Goal: Task Accomplishment & Management: Manage account settings

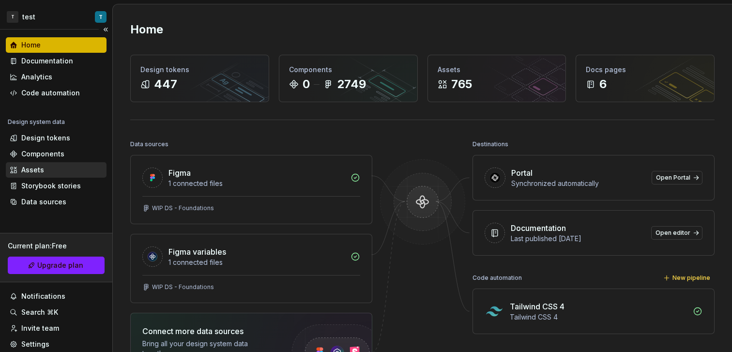
click at [73, 167] on div "Assets" at bounding box center [56, 170] width 93 height 10
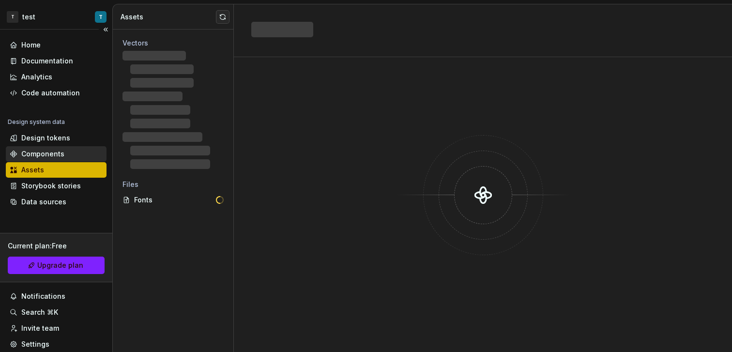
click at [73, 152] on div "Components" at bounding box center [56, 154] width 93 height 10
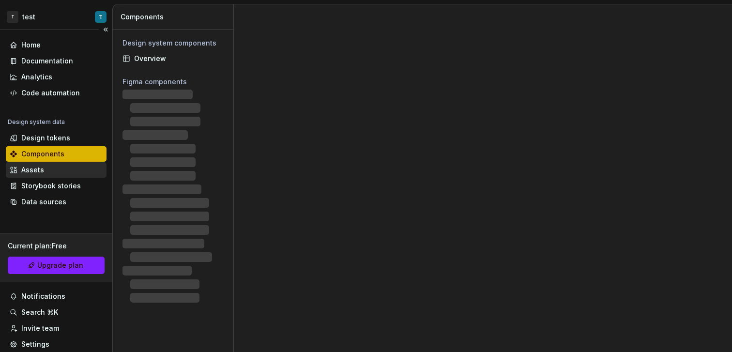
click at [73, 168] on div "Assets" at bounding box center [56, 170] width 93 height 10
click at [77, 171] on div "Assets" at bounding box center [56, 170] width 93 height 10
click at [65, 140] on div "Design tokens" at bounding box center [45, 138] width 49 height 10
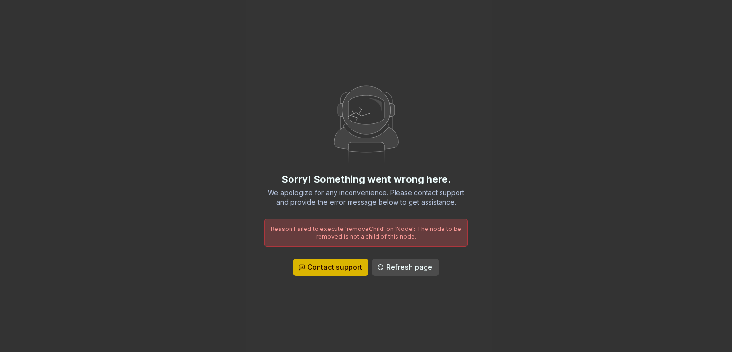
click at [410, 273] on button "Refresh page" at bounding box center [405, 267] width 66 height 17
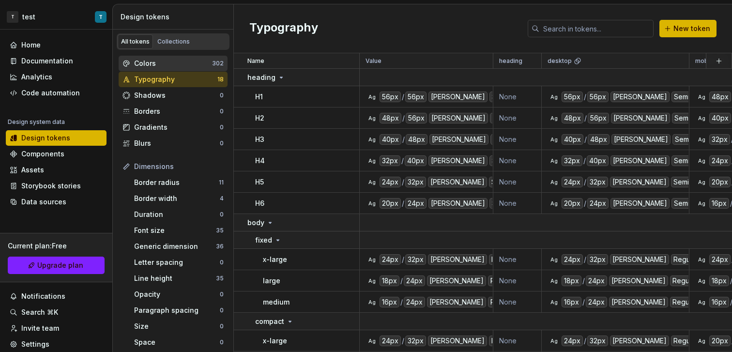
click at [148, 68] on div "Colors" at bounding box center [173, 64] width 78 height 10
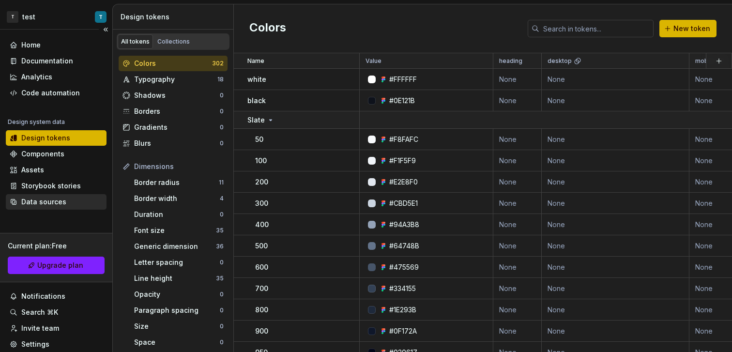
click at [75, 202] on div "Data sources" at bounding box center [56, 202] width 93 height 10
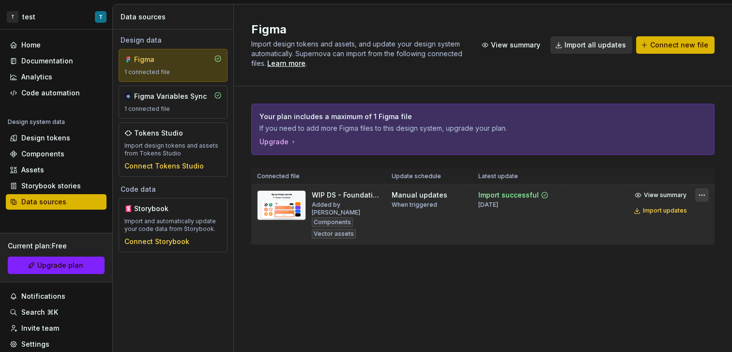
click at [696, 196] on html "T test T Home Documentation Analytics Code automation Design system data Design…" at bounding box center [366, 176] width 732 height 352
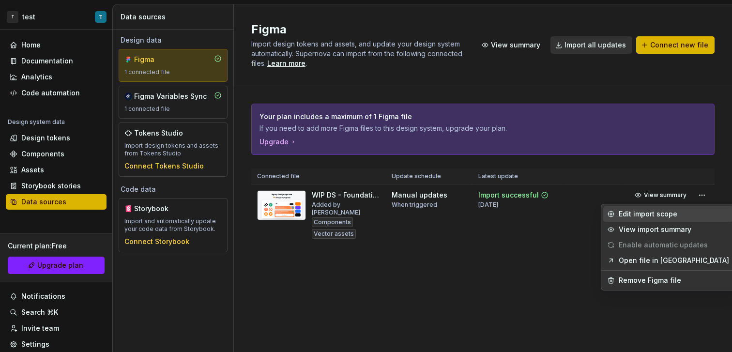
click at [686, 210] on div "Edit import scope" at bounding box center [674, 214] width 110 height 10
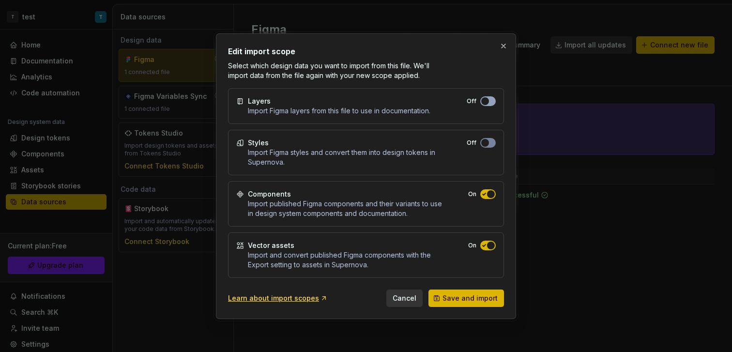
click at [488, 103] on span "button" at bounding box center [485, 101] width 8 height 8
click at [468, 298] on span "Save and import" at bounding box center [470, 298] width 55 height 10
click at [313, 300] on div "Learn about import scopes" at bounding box center [278, 298] width 100 height 10
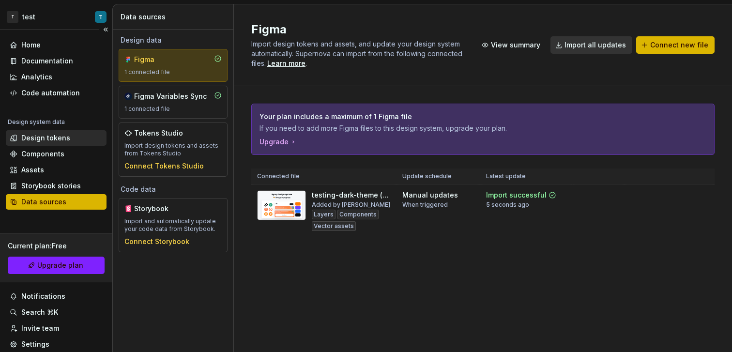
drag, startPoint x: 56, startPoint y: 129, endPoint x: 60, endPoint y: 138, distance: 10.0
click at [56, 129] on div "Design system data" at bounding box center [56, 124] width 101 height 12
click at [62, 142] on div "Design tokens" at bounding box center [45, 138] width 49 height 10
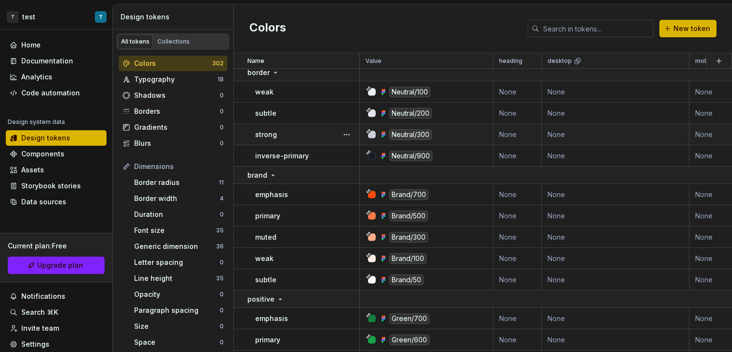
scroll to position [304, 0]
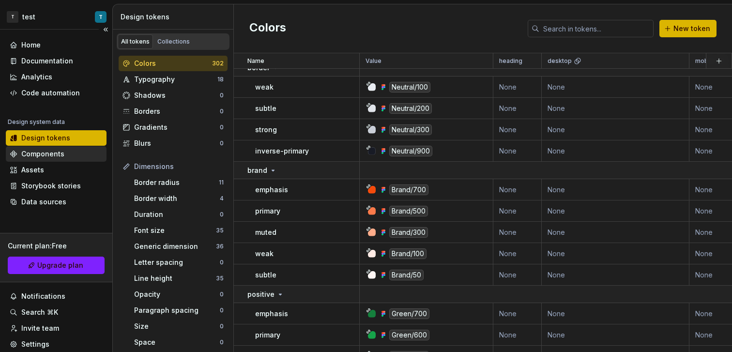
click at [50, 152] on div "Components" at bounding box center [42, 154] width 43 height 10
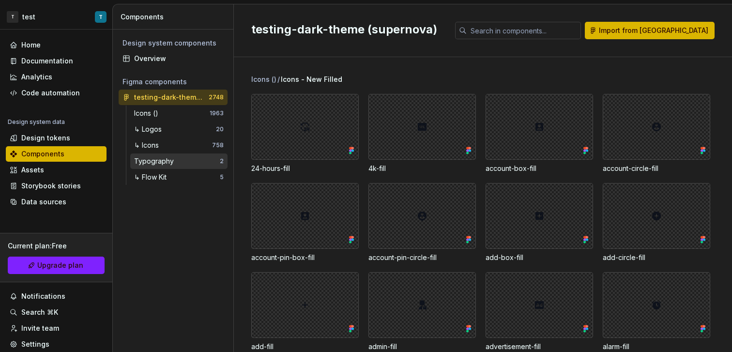
click at [183, 163] on div "Typography" at bounding box center [177, 161] width 86 height 10
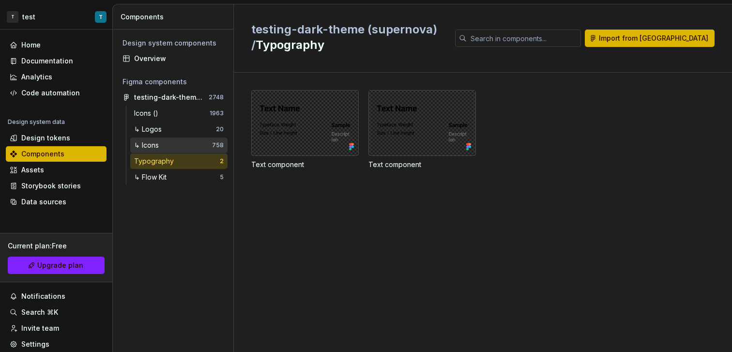
click at [188, 141] on div "↳ Icons" at bounding box center [173, 145] width 78 height 10
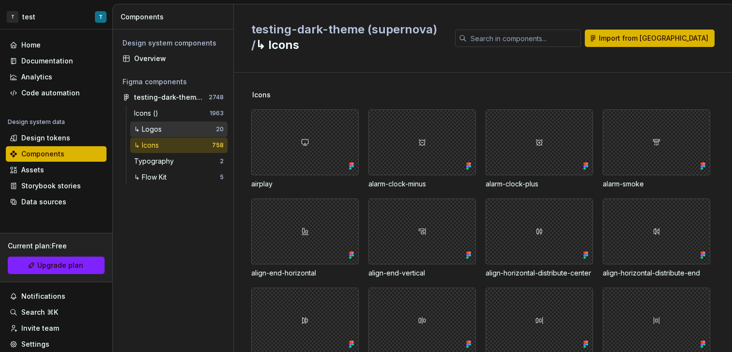
click at [201, 126] on div "↳ Logos" at bounding box center [175, 129] width 82 height 10
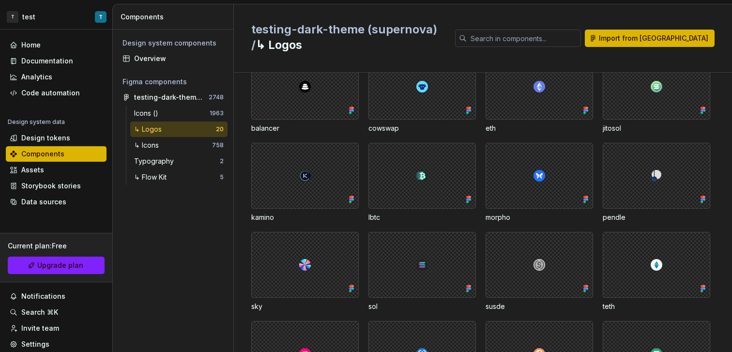
scroll to position [201, 0]
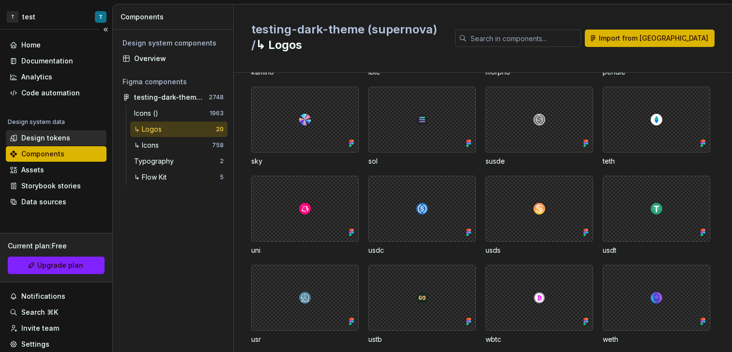
click at [55, 145] on div "Design tokens" at bounding box center [56, 137] width 101 height 15
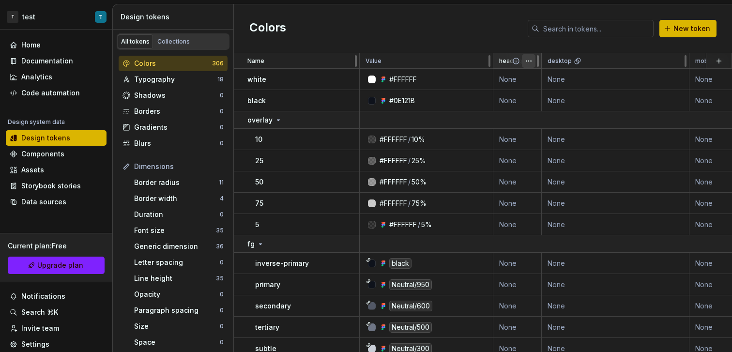
click at [524, 62] on html "T test T Home Documentation Analytics Code automation Design system data Design…" at bounding box center [366, 176] width 732 height 352
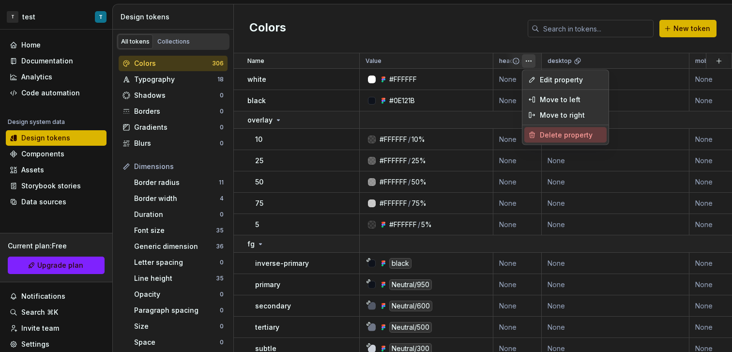
click at [555, 135] on div "Delete property" at bounding box center [571, 135] width 63 height 10
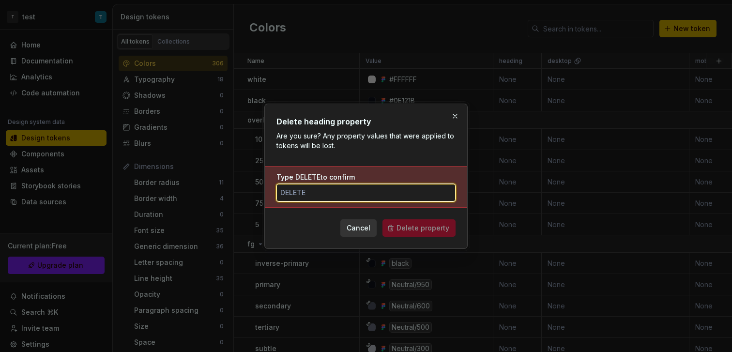
click at [390, 196] on input "Type DELETE to confirm" at bounding box center [365, 192] width 179 height 17
click at [359, 199] on input "Type DELETE to confirm" at bounding box center [365, 192] width 179 height 17
click at [359, 194] on input "Type DELETE to confirm" at bounding box center [365, 192] width 179 height 17
type input "dELETE"
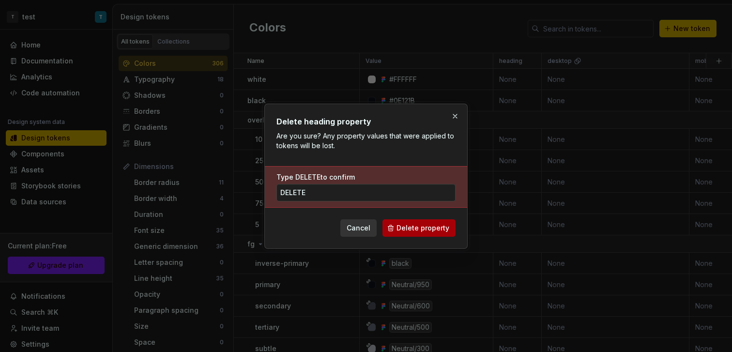
click at [449, 228] on button "Delete property" at bounding box center [419, 227] width 73 height 17
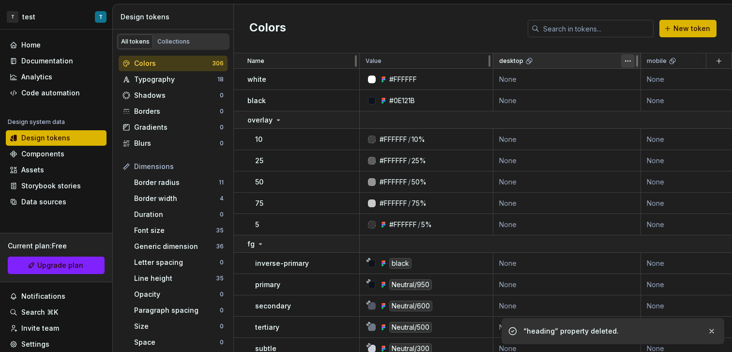
click at [631, 62] on html "T test T Home Documentation Analytics Code automation Design system data Design…" at bounding box center [366, 176] width 732 height 352
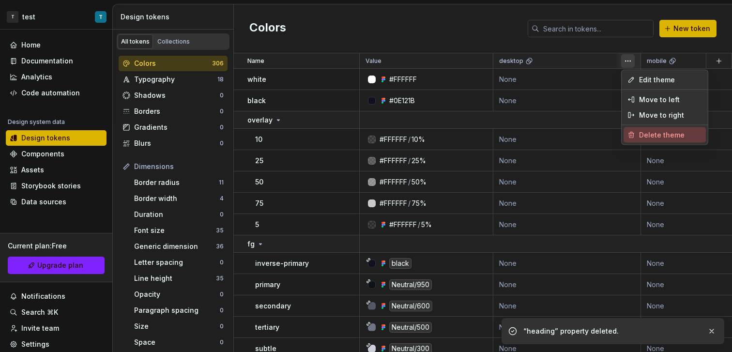
click at [636, 138] on div "Delete theme" at bounding box center [665, 134] width 82 height 15
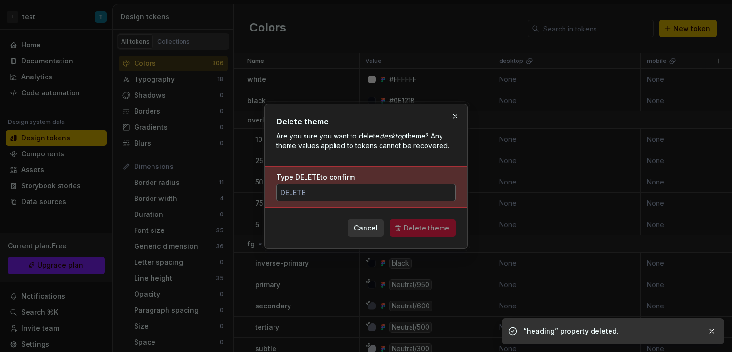
click at [396, 199] on input "Type DELETE to confirm" at bounding box center [365, 192] width 179 height 17
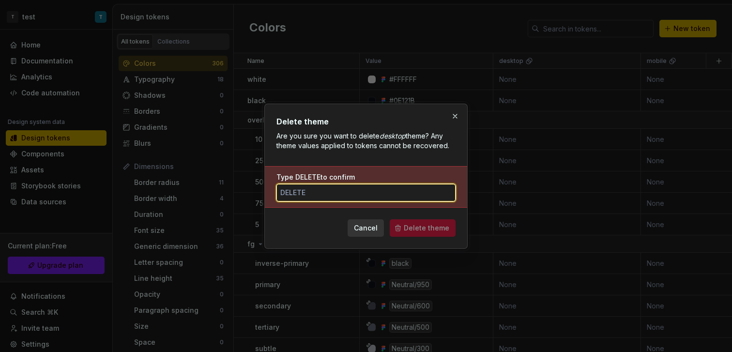
paste input "dELETE"
type input "dELETE"
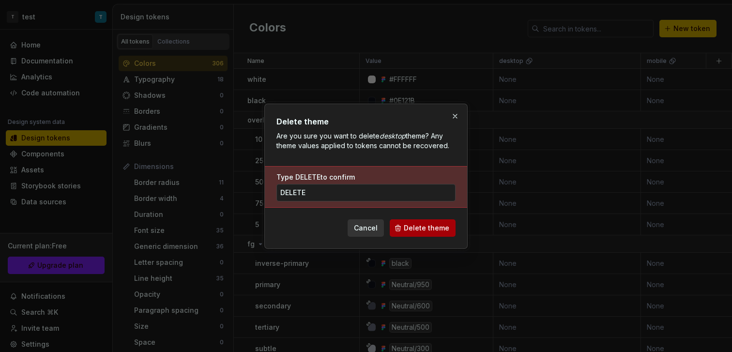
click at [421, 223] on span "Delete theme" at bounding box center [427, 228] width 46 height 10
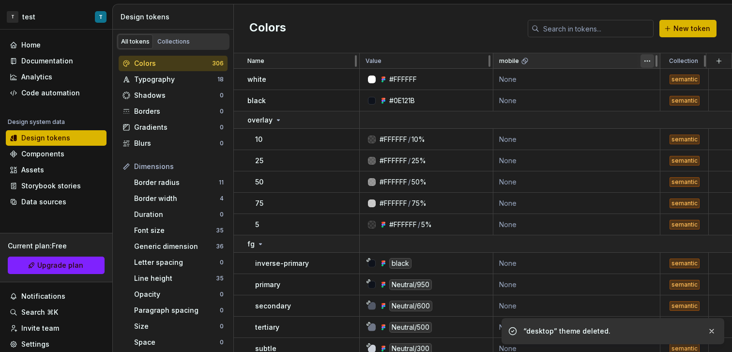
click at [649, 63] on html "T test T Home Documentation Analytics Code automation Design system data Design…" at bounding box center [366, 176] width 732 height 352
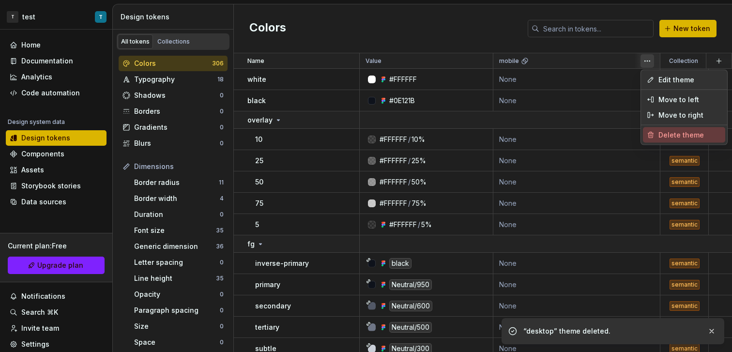
click at [659, 135] on span "Delete theme" at bounding box center [689, 135] width 63 height 10
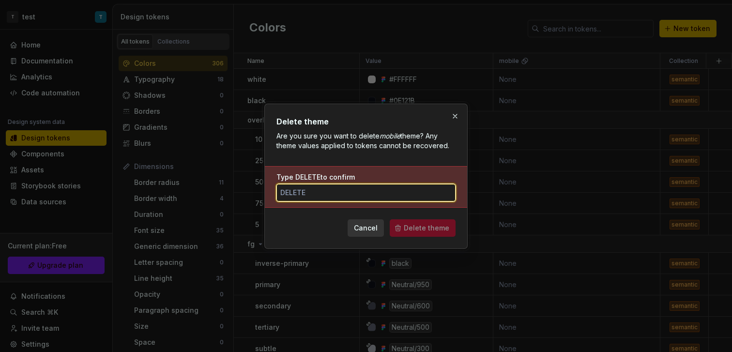
click at [417, 196] on input "Type DELETE to confirm" at bounding box center [365, 192] width 179 height 17
paste input "dELETE"
type input "dELETE"
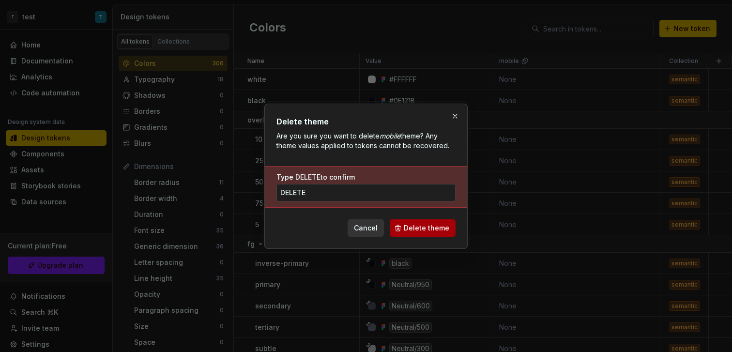
click at [430, 224] on span "Delete theme" at bounding box center [427, 228] width 46 height 10
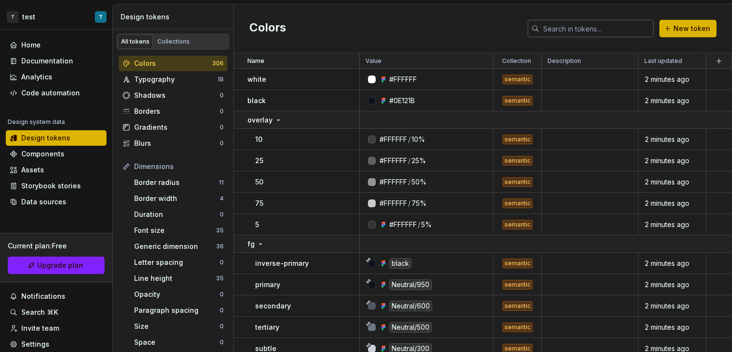
click at [582, 28] on input "text" at bounding box center [596, 28] width 114 height 17
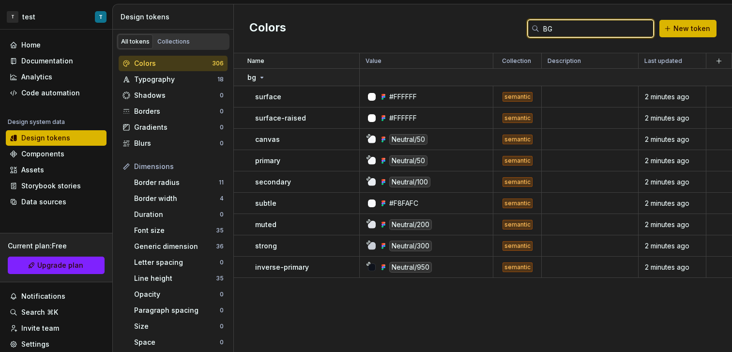
type input "BG"
click at [428, 26] on div "Colors BG New token" at bounding box center [483, 28] width 498 height 49
click at [180, 61] on div "Colors" at bounding box center [173, 64] width 78 height 10
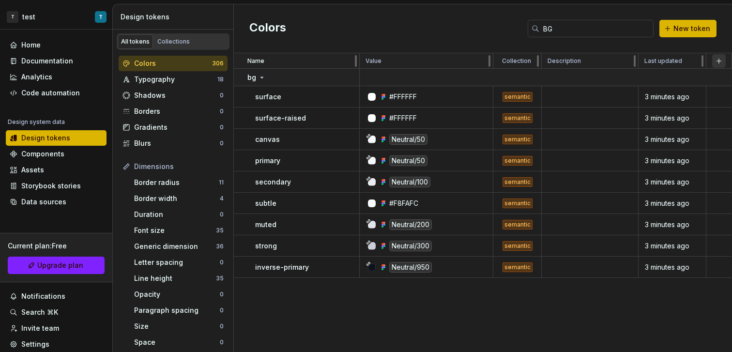
click at [718, 60] on button "button" at bounding box center [719, 61] width 14 height 14
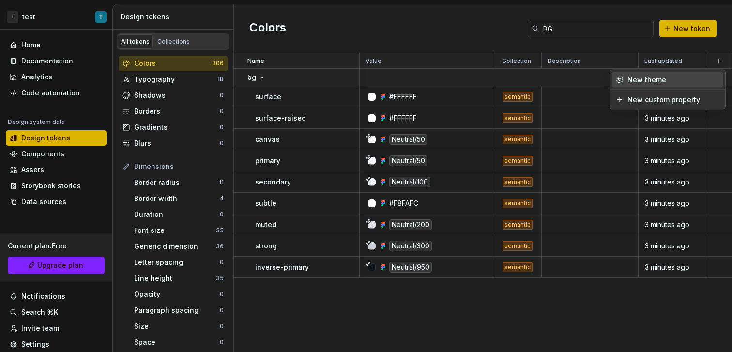
click at [679, 79] on div "New theme" at bounding box center [674, 80] width 92 height 10
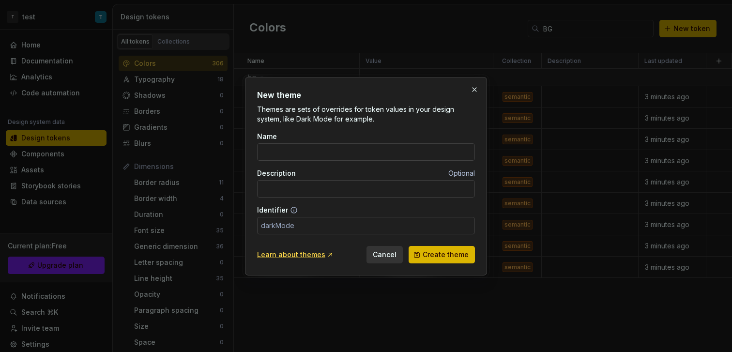
type input "D"
type input "d"
type input "DA"
type input "da"
type input "DAR"
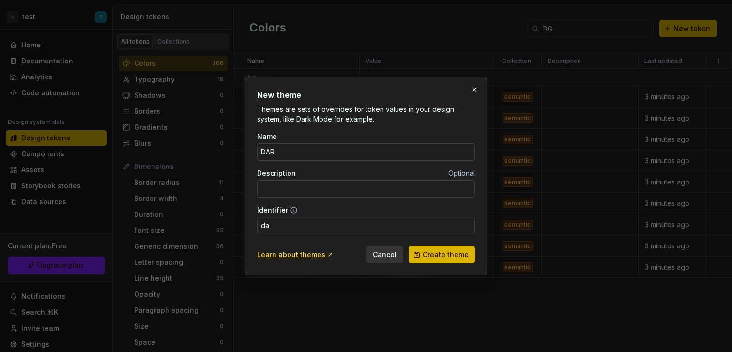
type input "dar"
type input "DARK"
type input "dark"
type input "DAR"
type input "dar"
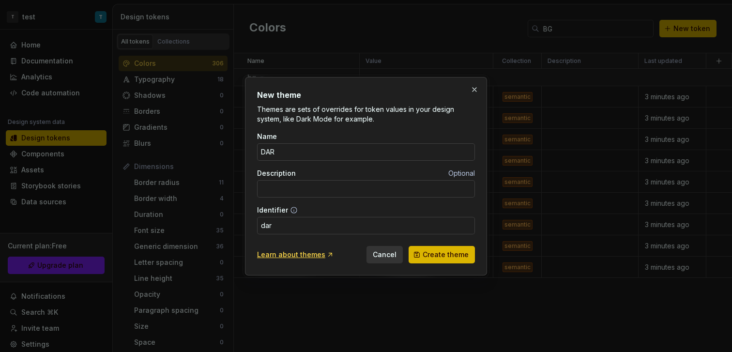
type input "DA"
type input "da"
type input "D"
type input "d"
type input "da"
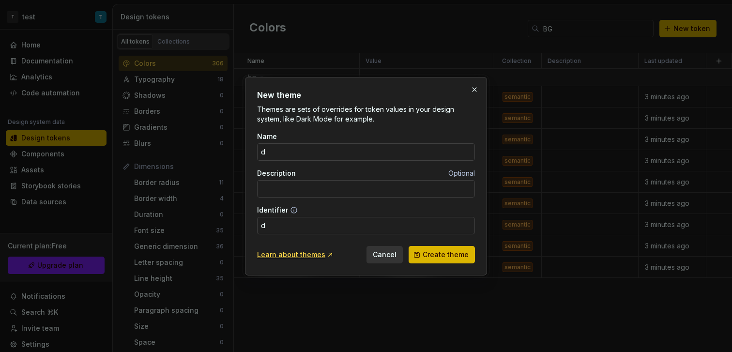
type input "da"
type input "dar"
type input "dark"
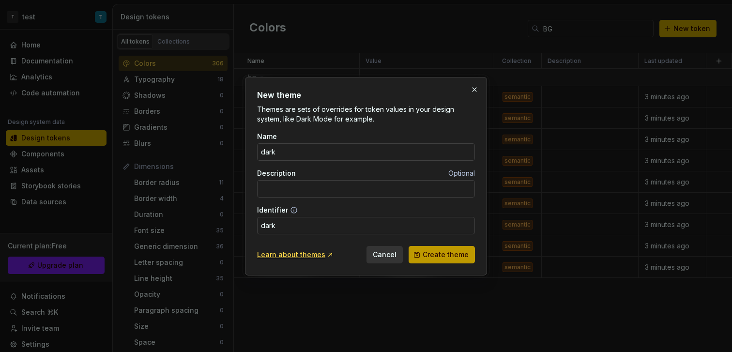
type input "dark"
click at [450, 251] on span "Create theme" at bounding box center [446, 255] width 46 height 10
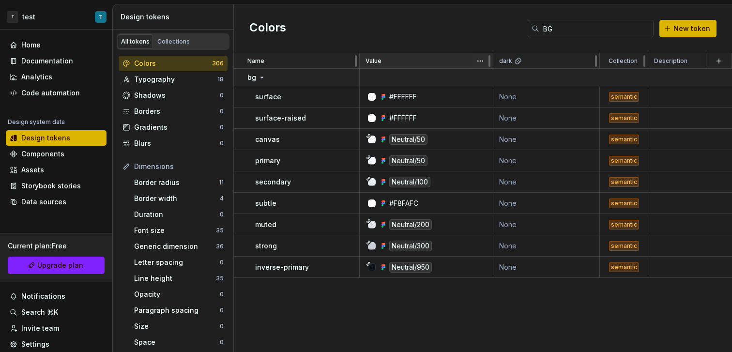
click at [389, 61] on div "Value" at bounding box center [427, 61] width 122 height 8
click at [388, 68] on table "Name Value dark Collection Description Last updated bg surface #FFFFFF None sem…" at bounding box center [536, 165] width 605 height 225
click at [388, 68] on div "Value" at bounding box center [427, 60] width 134 height 15
click at [484, 62] on html "T test T Home Documentation Analytics Code automation Design system data Design…" at bounding box center [366, 176] width 732 height 352
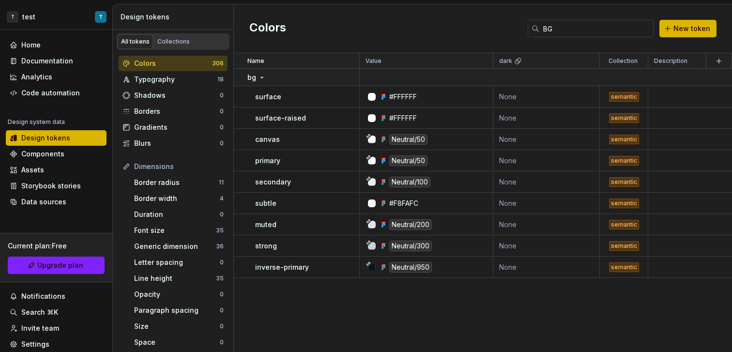
click at [417, 24] on html "T test T Home Documentation Analytics Code automation Design system data Design…" at bounding box center [366, 176] width 732 height 352
click at [586, 61] on html "T test T Home Documentation Analytics Code automation Design system data Design…" at bounding box center [366, 176] width 732 height 352
click at [548, 59] on html "T test T Home Documentation Analytics Code automation Design system data Design…" at bounding box center [366, 176] width 732 height 352
click at [713, 65] on button "button" at bounding box center [719, 61] width 14 height 14
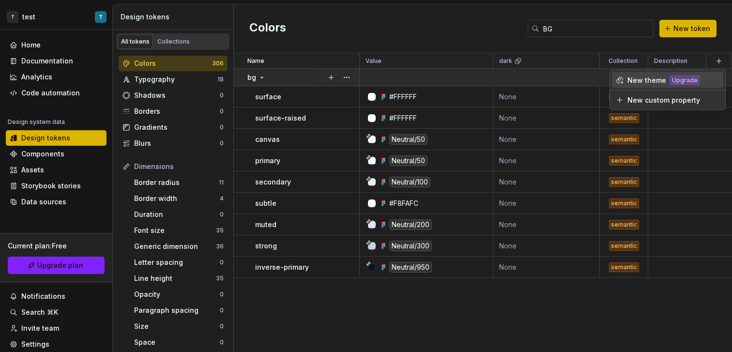
click at [532, 79] on td at bounding box center [599, 77] width 479 height 17
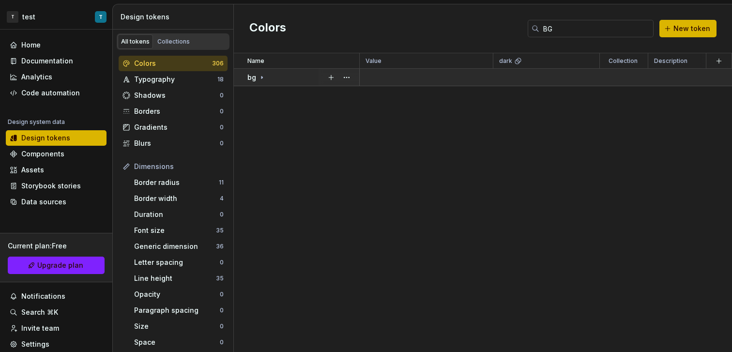
click at [531, 78] on td at bounding box center [599, 77] width 479 height 17
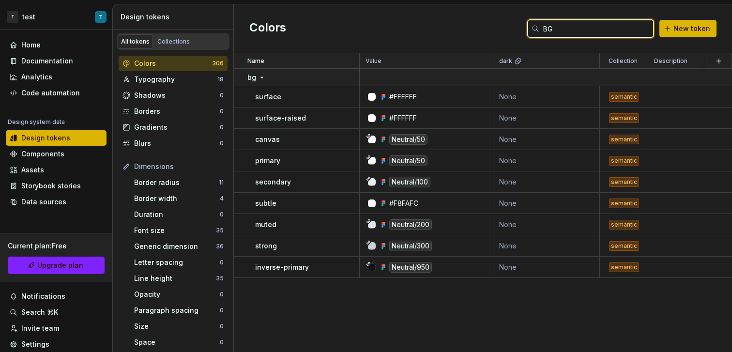
drag, startPoint x: 607, startPoint y: 26, endPoint x: 581, endPoint y: 27, distance: 26.2
click at [582, 26] on input "BG" at bounding box center [596, 28] width 114 height 17
click at [499, 28] on div "Colors BG New token" at bounding box center [483, 28] width 498 height 49
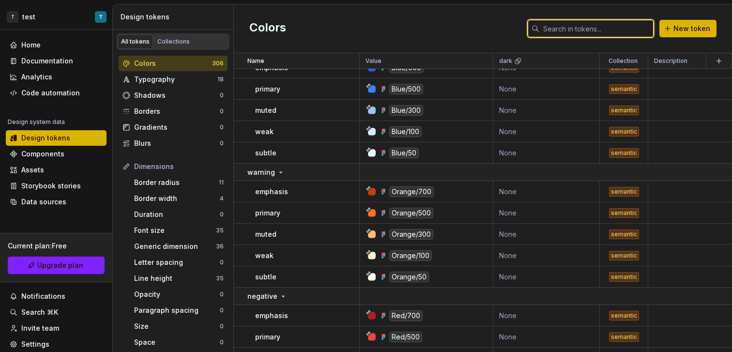
scroll to position [6458, 0]
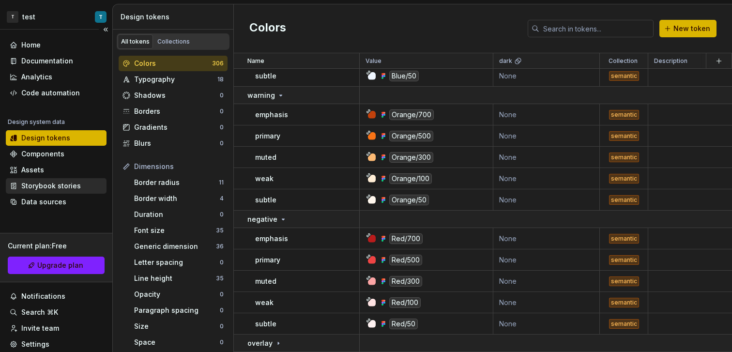
click at [59, 179] on div "Storybook stories" at bounding box center [56, 185] width 101 height 15
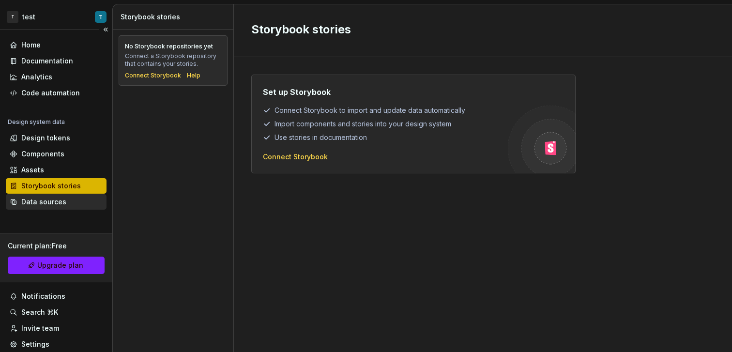
click at [75, 197] on div "Data sources" at bounding box center [56, 201] width 101 height 15
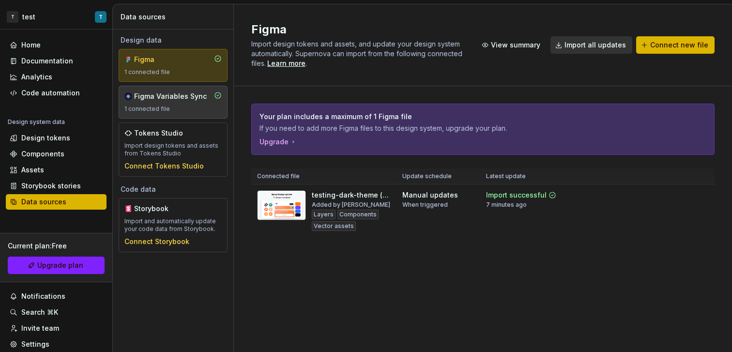
click at [168, 107] on div "1 connected file" at bounding box center [172, 109] width 97 height 8
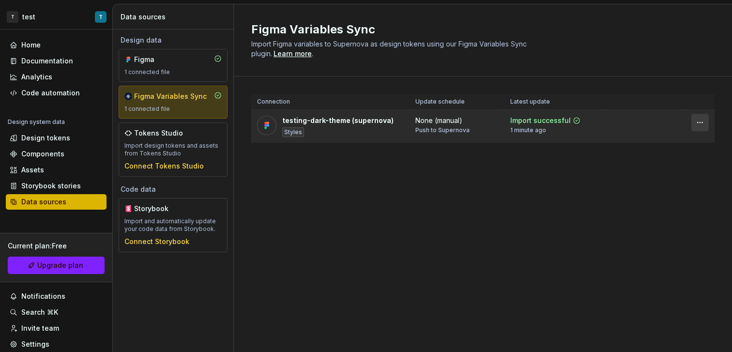
click at [701, 122] on html "T test T Home Documentation Analytics Code automation Design system data Design…" at bounding box center [366, 176] width 732 height 352
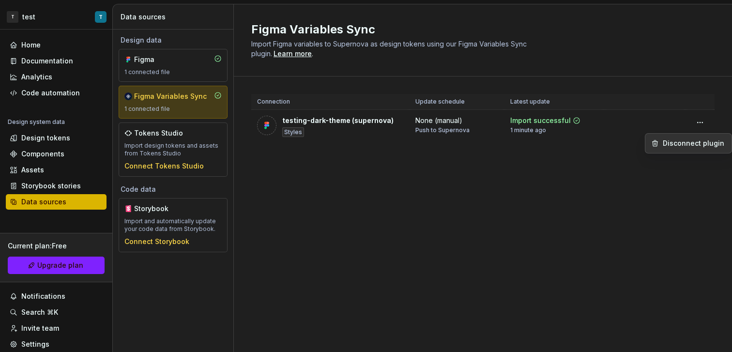
click at [579, 185] on html "T test T Home Documentation Analytics Code automation Design system data Design…" at bounding box center [366, 176] width 732 height 352
click at [55, 153] on div "Components" at bounding box center [42, 154] width 43 height 10
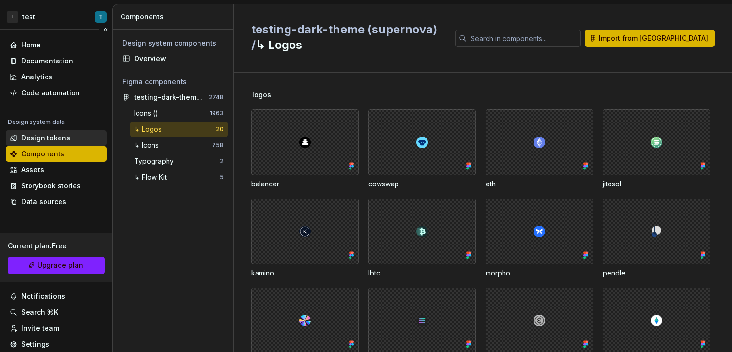
click at [61, 138] on div "Design tokens" at bounding box center [45, 138] width 49 height 10
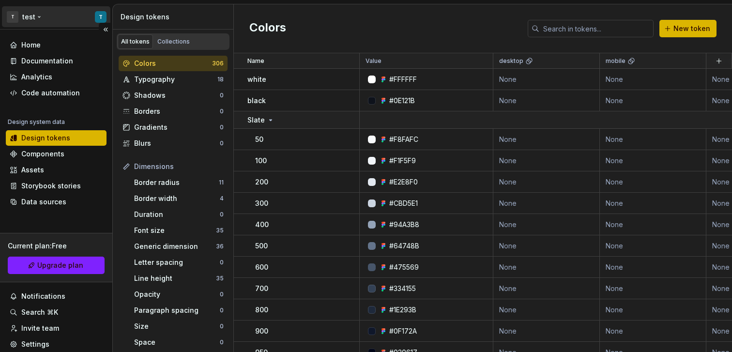
click at [93, 16] on html "T test T Home Documentation Analytics Code automation Design system data Design…" at bounding box center [366, 176] width 732 height 352
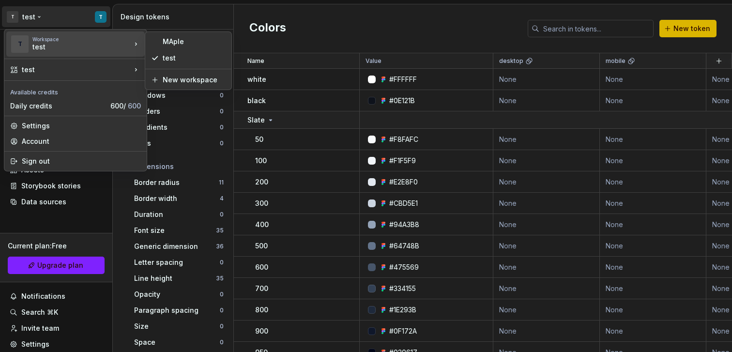
click at [459, 150] on html "T test T Home Documentation Analytics Code automation Design system data Design…" at bounding box center [366, 176] width 732 height 352
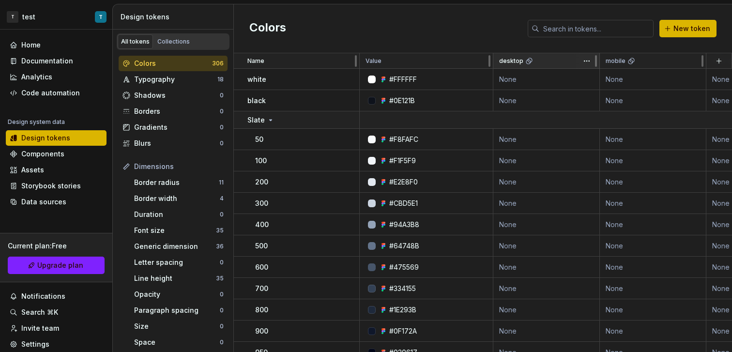
click at [529, 64] on icon at bounding box center [529, 61] width 8 height 8
click at [530, 62] on icon at bounding box center [529, 61] width 8 height 8
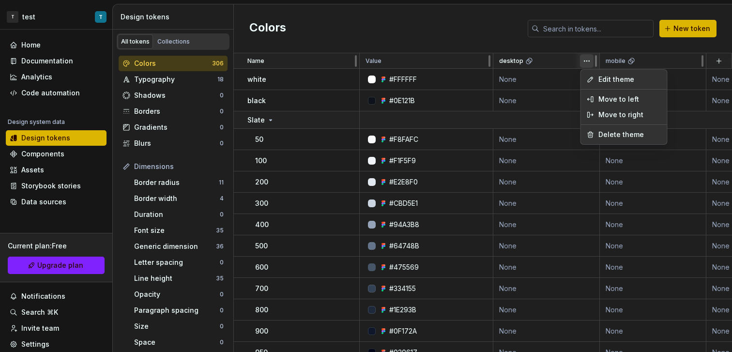
click at [584, 61] on html "T test T Home Documentation Analytics Code automation Design system data Design…" at bounding box center [366, 176] width 732 height 352
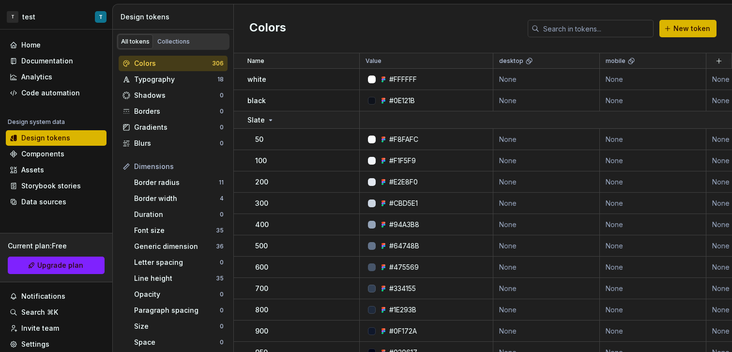
click at [174, 72] on div "Typography 18" at bounding box center [173, 79] width 109 height 15
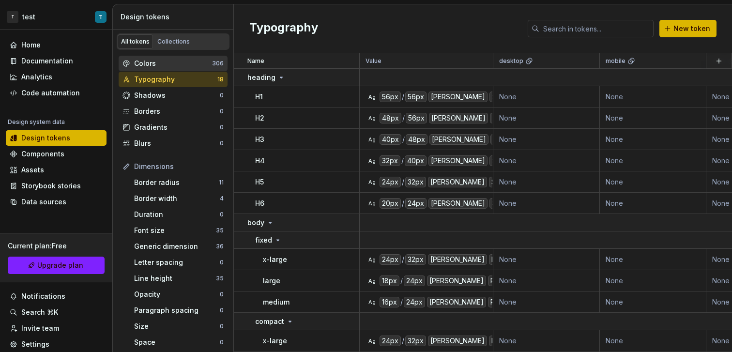
click at [174, 63] on div "Colors" at bounding box center [173, 64] width 78 height 10
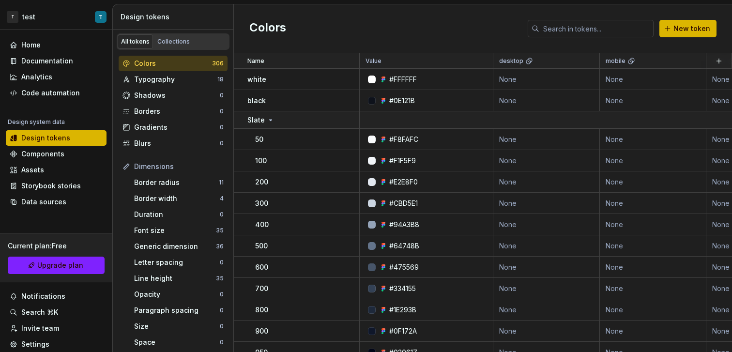
click at [174, 63] on div "Colors" at bounding box center [173, 64] width 78 height 10
click at [585, 64] on html "T test T Home Documentation Analytics Code automation Design system data Design…" at bounding box center [366, 176] width 732 height 352
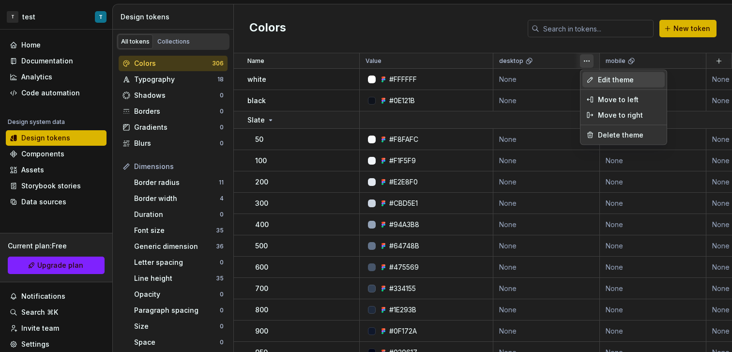
click at [609, 78] on span "Edit theme" at bounding box center [629, 80] width 63 height 10
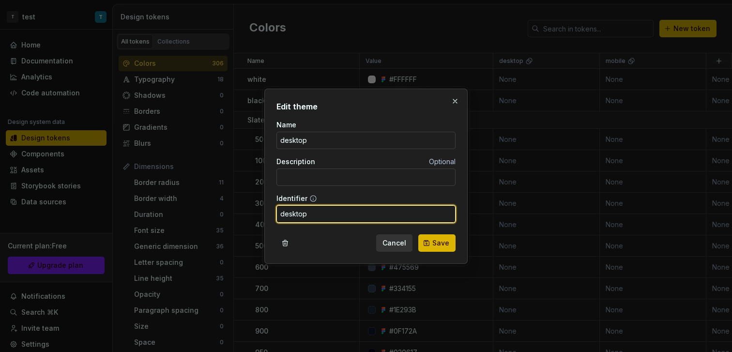
click at [308, 217] on input "desktop" at bounding box center [365, 213] width 179 height 17
type input "light"
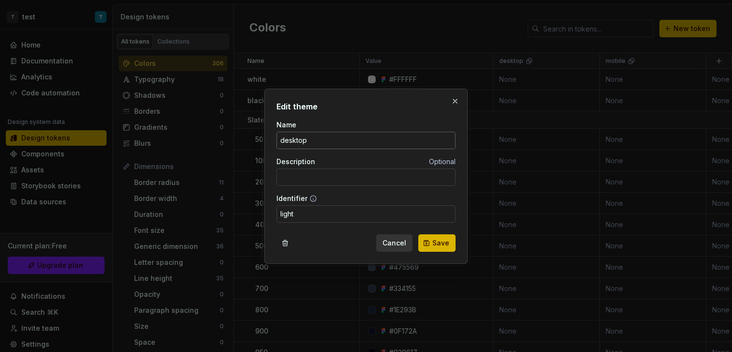
drag, startPoint x: 323, startPoint y: 114, endPoint x: 326, endPoint y: 136, distance: 21.9
click at [324, 114] on div "Edit theme Name desktop Description Optional Identifier light Cancel Save" at bounding box center [365, 176] width 179 height 151
click at [326, 136] on input "desktop" at bounding box center [365, 140] width 179 height 17
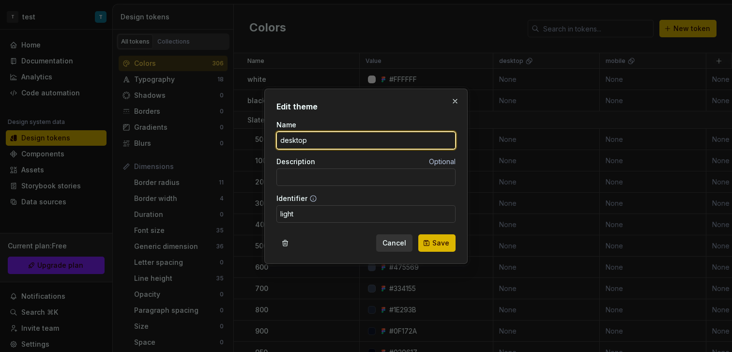
click at [326, 136] on input "desktop" at bounding box center [365, 140] width 179 height 17
type input "light"
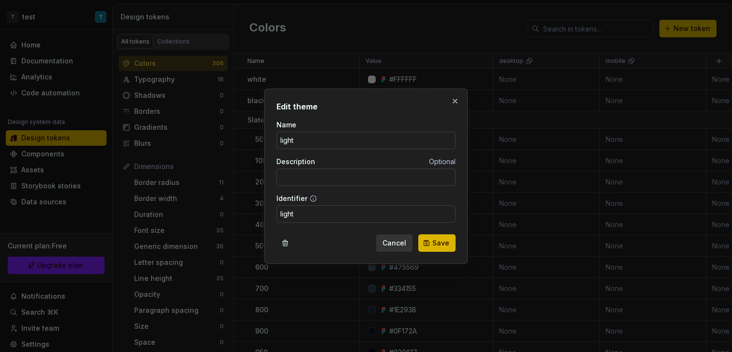
click at [448, 242] on span "Save" at bounding box center [440, 243] width 17 height 10
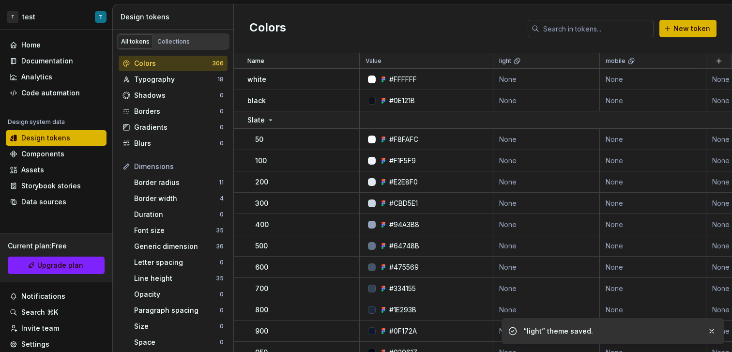
click at [689, 61] on html "T test T Home Documentation Analytics Code automation Design system data Design…" at bounding box center [366, 176] width 732 height 352
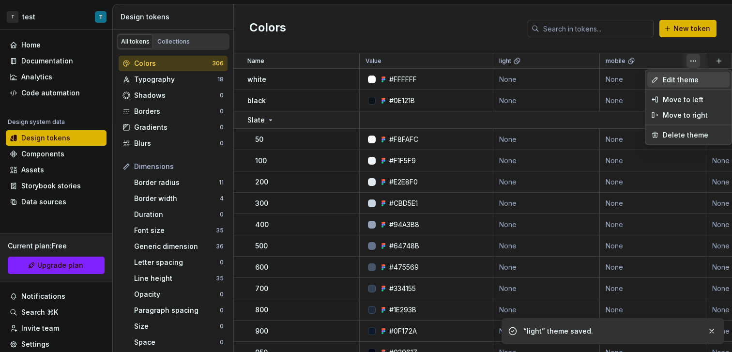
click at [683, 81] on span "Edit theme" at bounding box center [694, 80] width 63 height 10
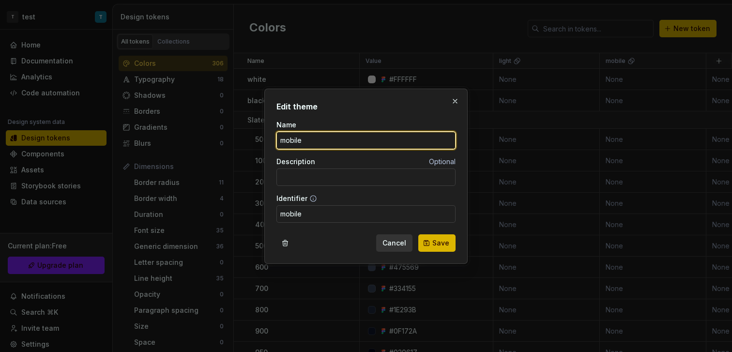
click at [326, 134] on input "mobile" at bounding box center [365, 140] width 179 height 17
type input "dark"
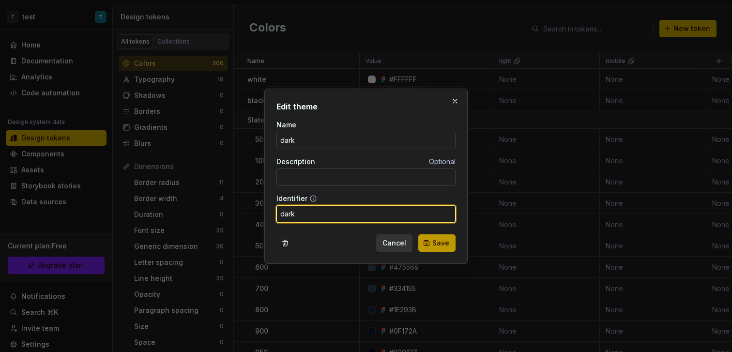
type input "dark"
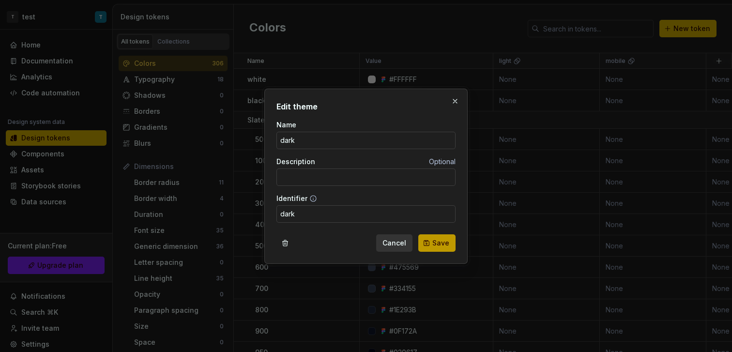
click at [428, 245] on button "Save" at bounding box center [436, 242] width 37 height 17
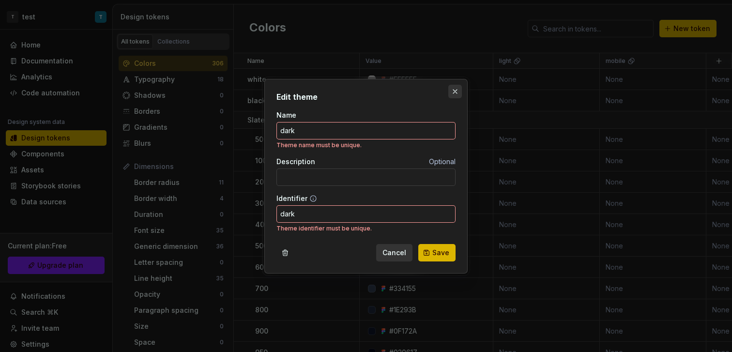
click at [451, 92] on button "button" at bounding box center [455, 92] width 14 height 14
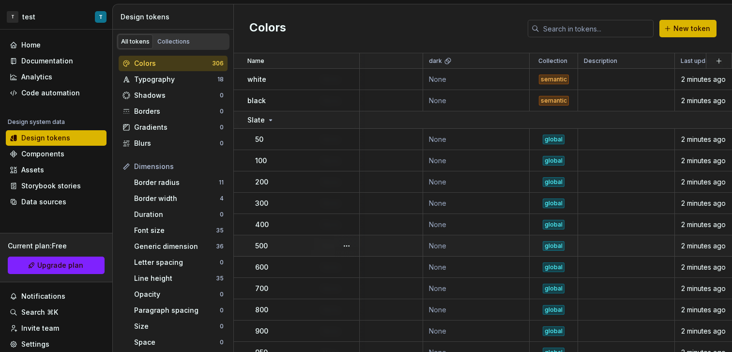
scroll to position [0, 283]
click at [521, 63] on html "T test T Home Documentation Analytics Code automation Design system data Design…" at bounding box center [366, 176] width 732 height 352
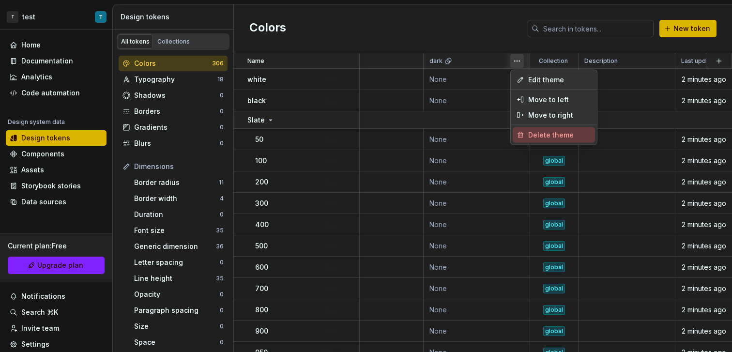
click at [529, 134] on span "Delete theme" at bounding box center [559, 135] width 63 height 10
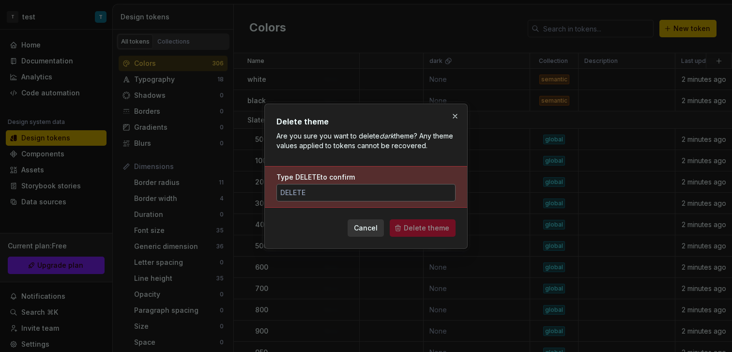
click at [388, 195] on input "Type DELETE to confirm" at bounding box center [365, 192] width 179 height 17
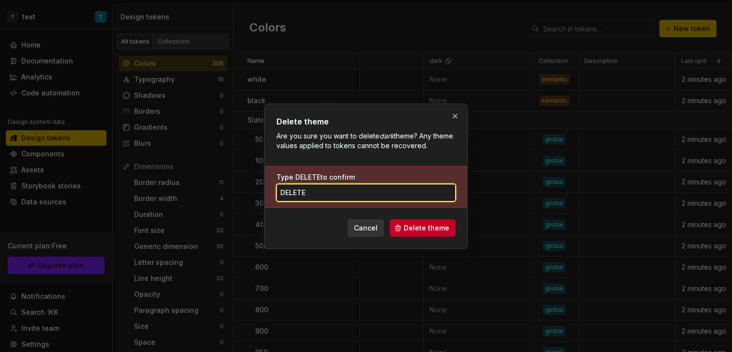
type input "DELETE"
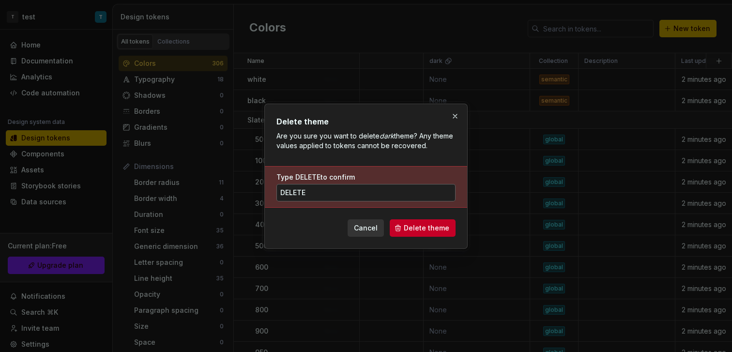
click button "Delete theme" at bounding box center [423, 227] width 66 height 17
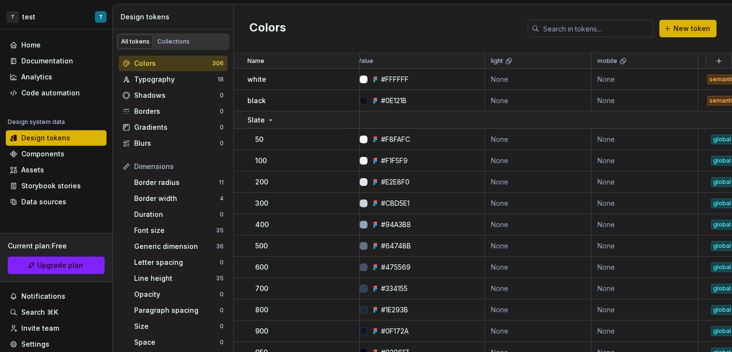
scroll to position [0, 0]
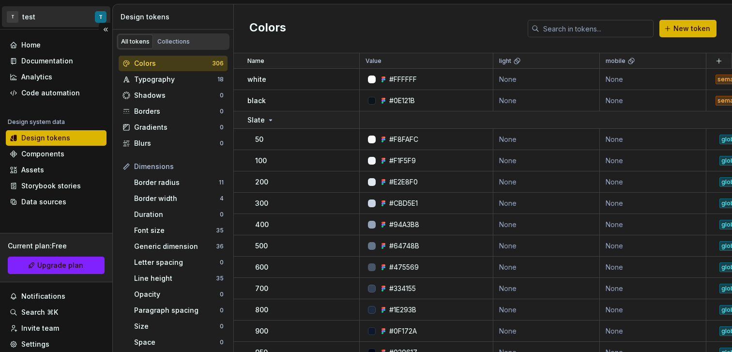
click at [91, 19] on html "T test T Home Documentation Analytics Code automation Design system data Design…" at bounding box center [366, 176] width 732 height 352
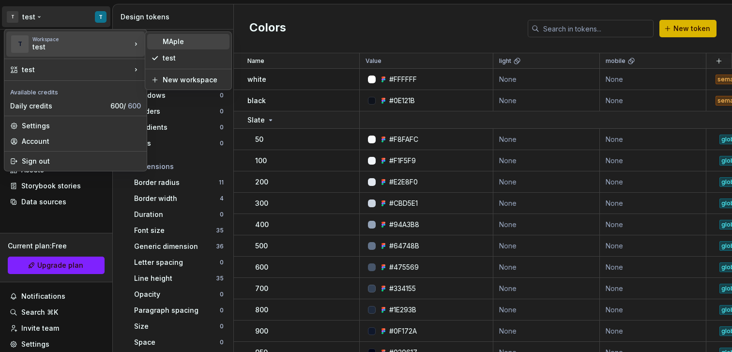
click at [185, 47] on div "MAple" at bounding box center [188, 41] width 82 height 15
